Goal: Task Accomplishment & Management: Manage account settings

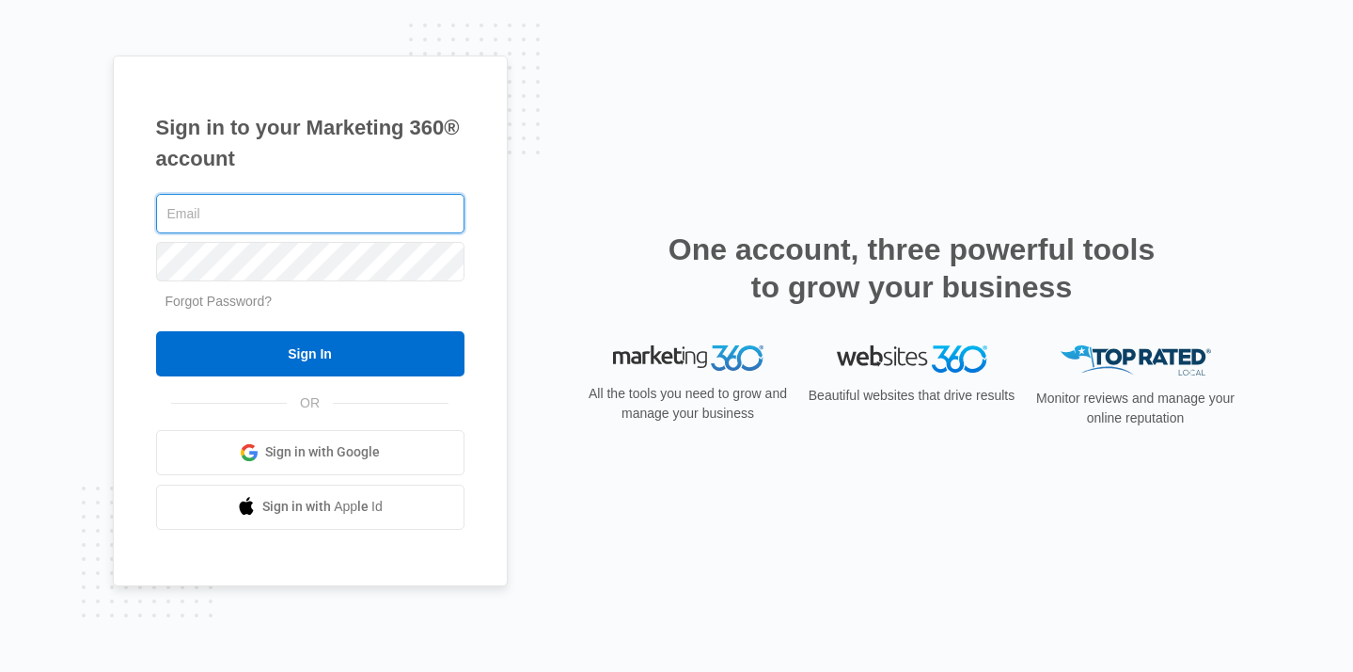
type input "[EMAIL_ADDRESS][DOMAIN_NAME]"
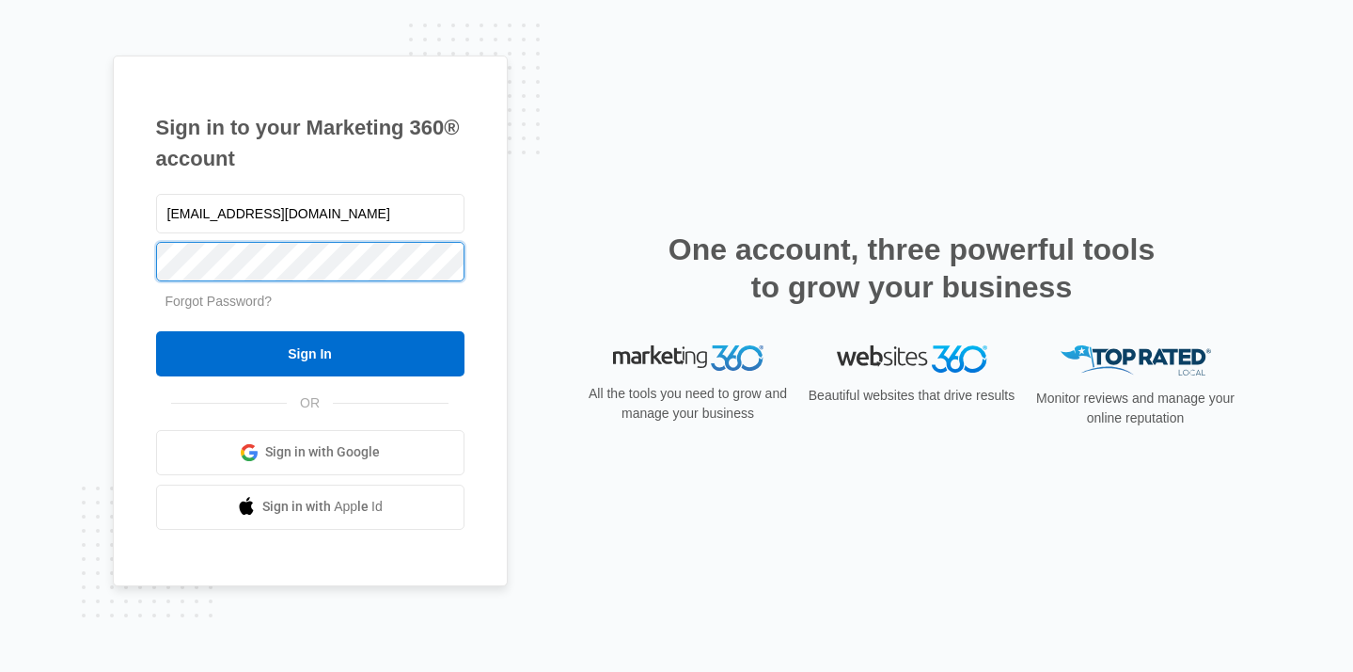
click at [309, 353] on input "Sign In" at bounding box center [310, 353] width 309 height 45
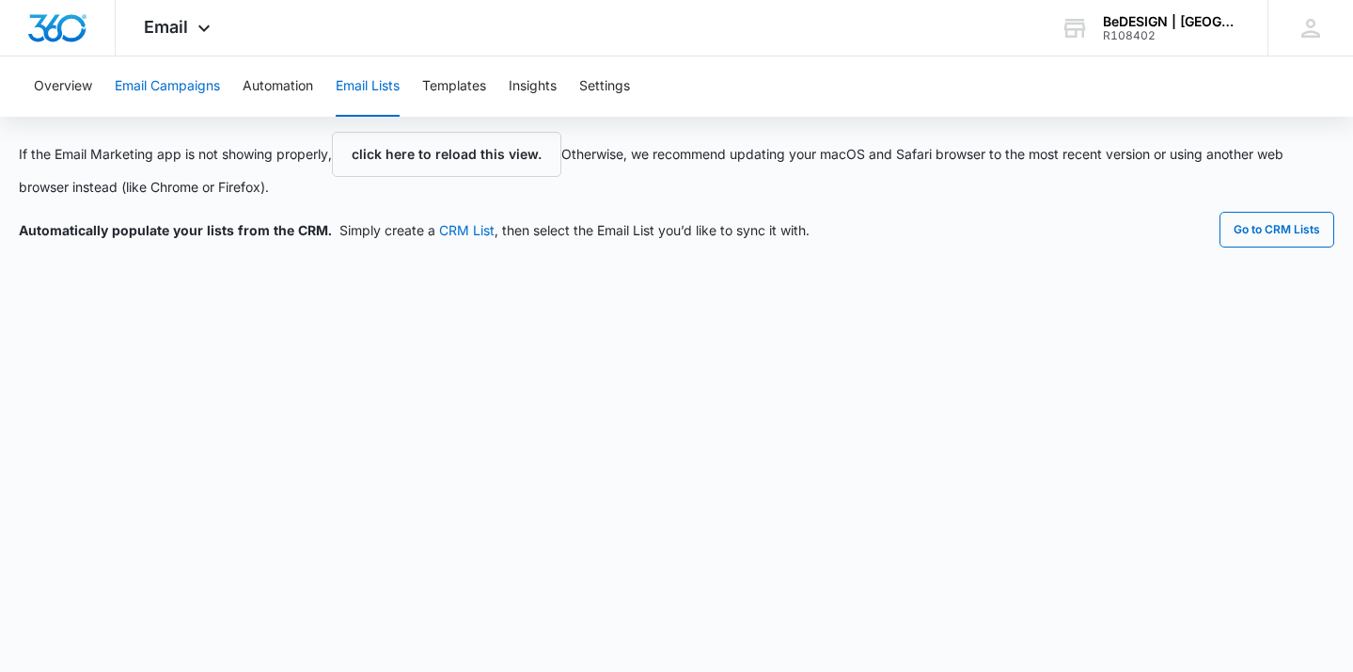
click at [166, 93] on button "Email Campaigns" at bounding box center [167, 86] width 105 height 60
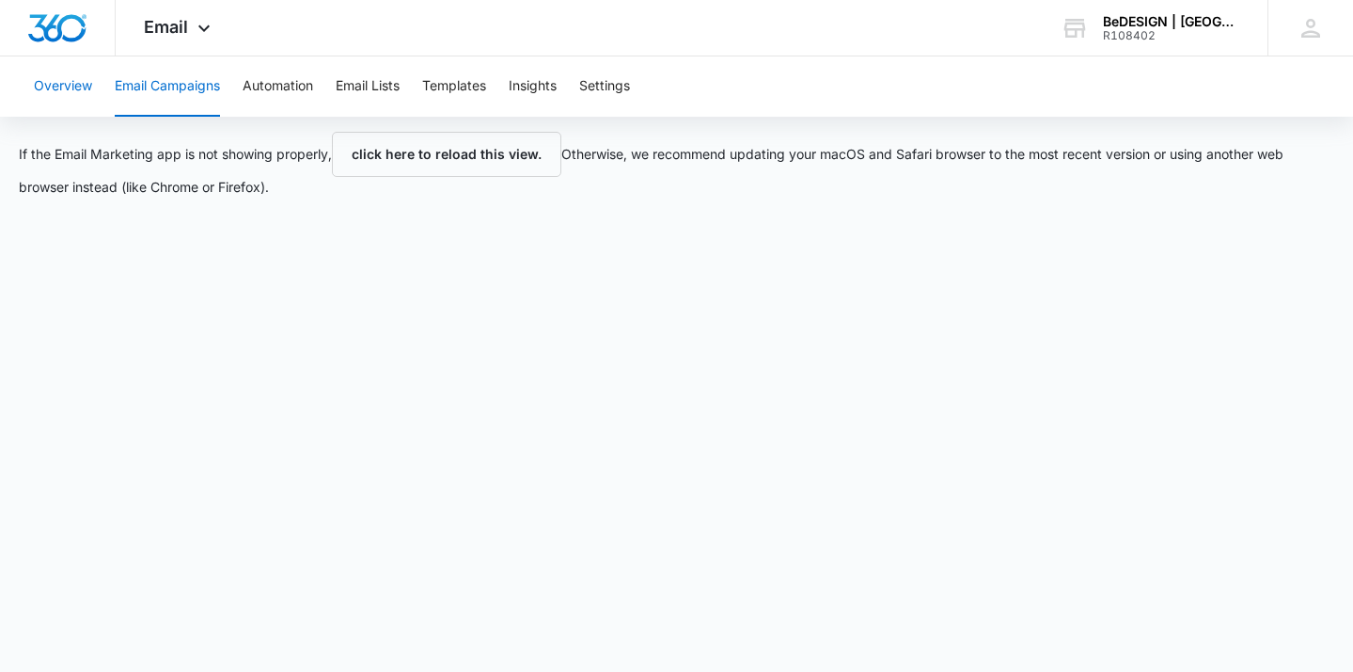
click at [69, 92] on button "Overview" at bounding box center [63, 86] width 58 height 60
click at [179, 92] on button "Email Campaigns" at bounding box center [167, 86] width 105 height 60
click at [360, 87] on button "Email Lists" at bounding box center [368, 86] width 64 height 60
